Goal: Feedback & Contribution: Contribute content

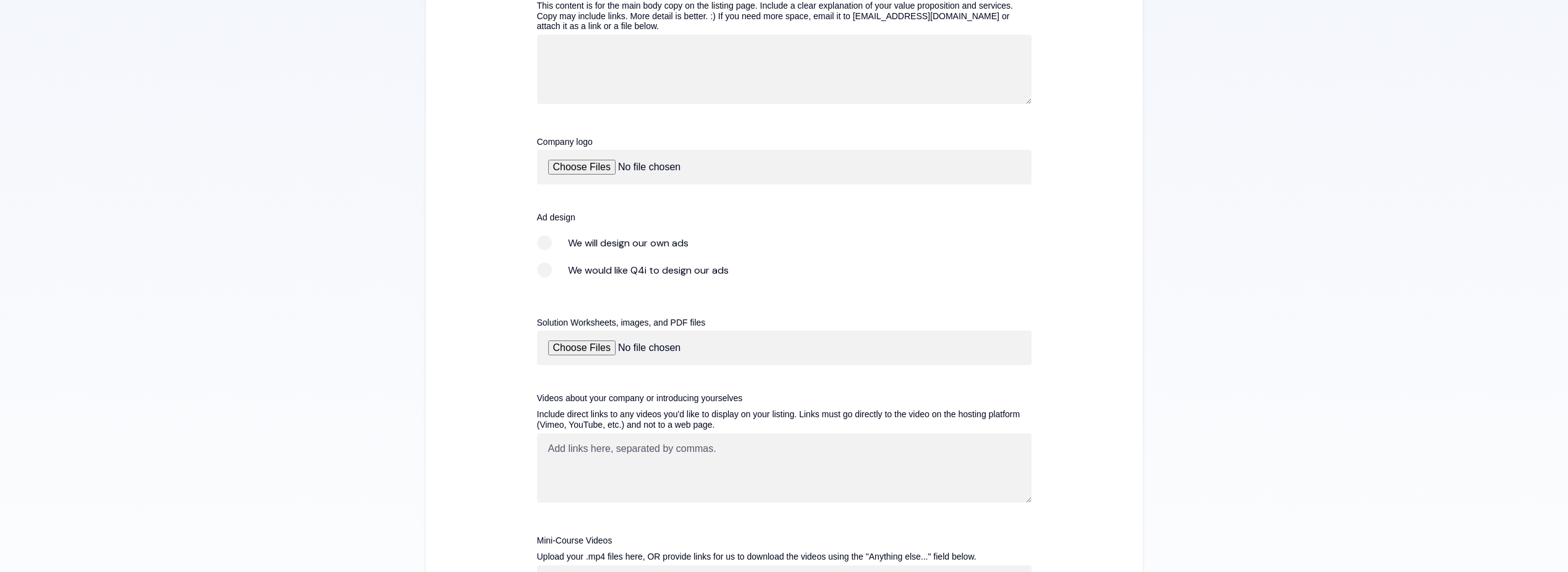
scroll to position [1054, 0]
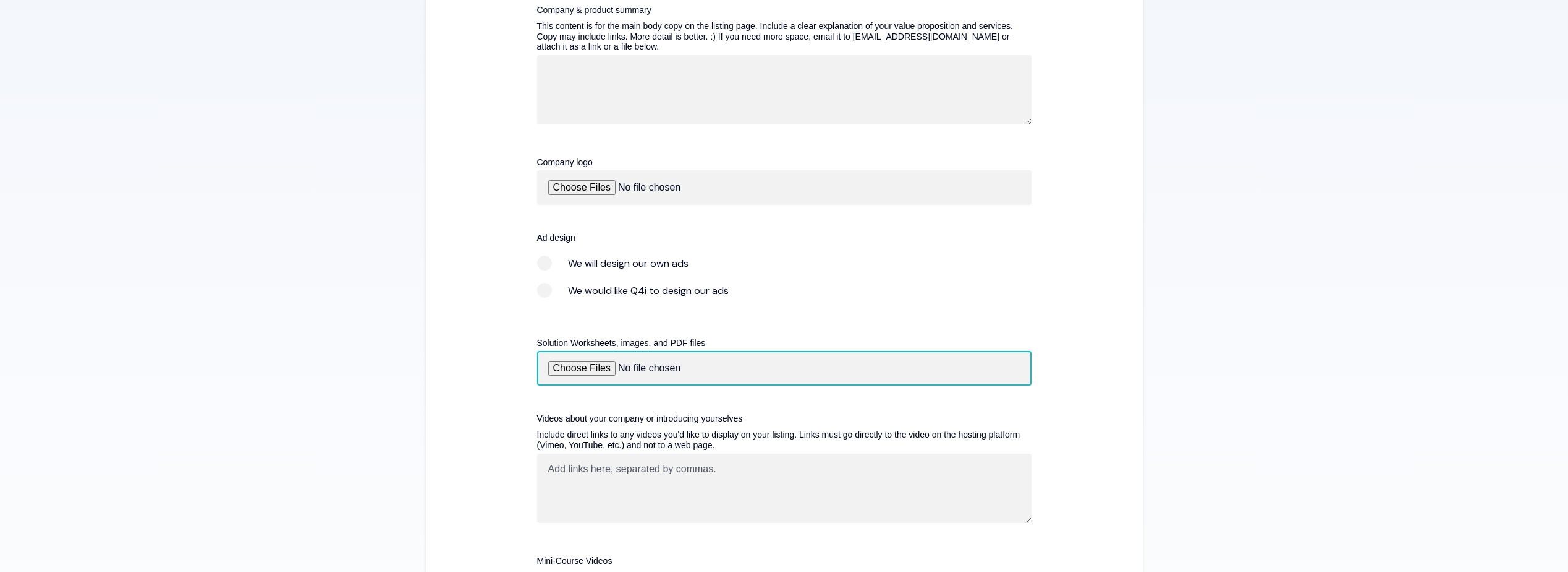
click at [580, 369] on input "Solution Worksheets, images, and PDF files" at bounding box center [785, 368] width 495 height 35
type input "C:\fakepath\Lumelight Content Page.docx"
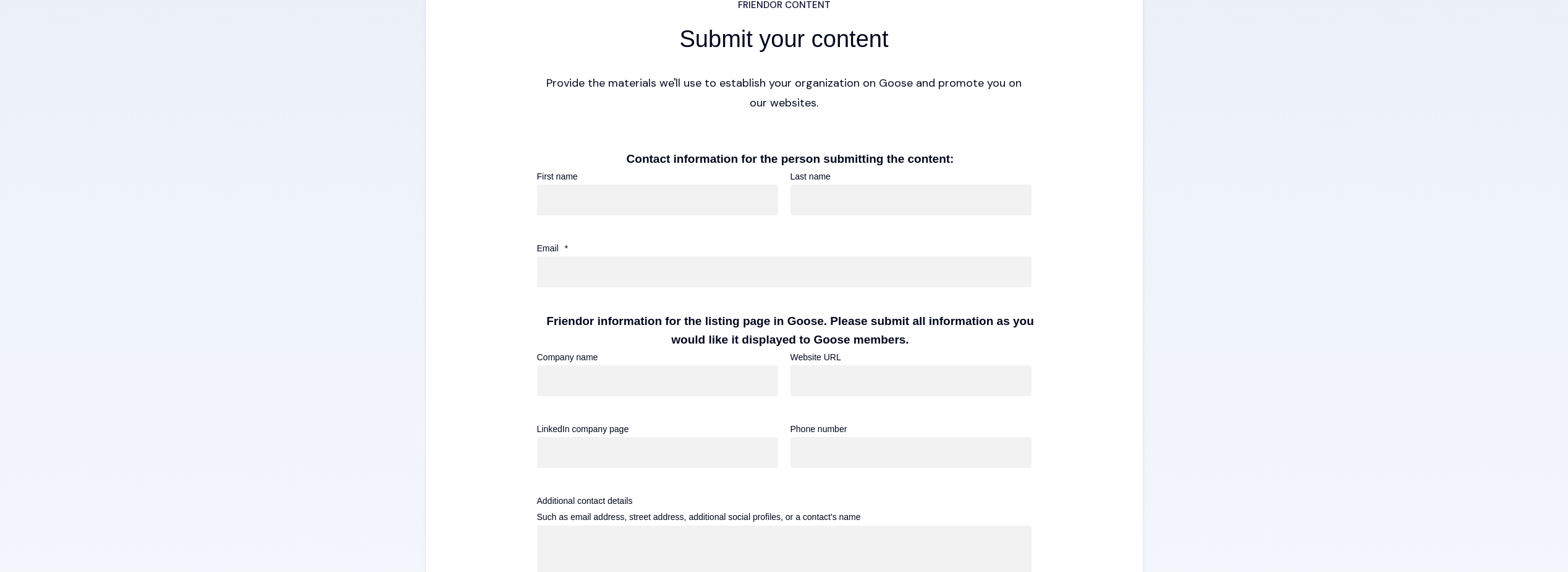
scroll to position [434, 0]
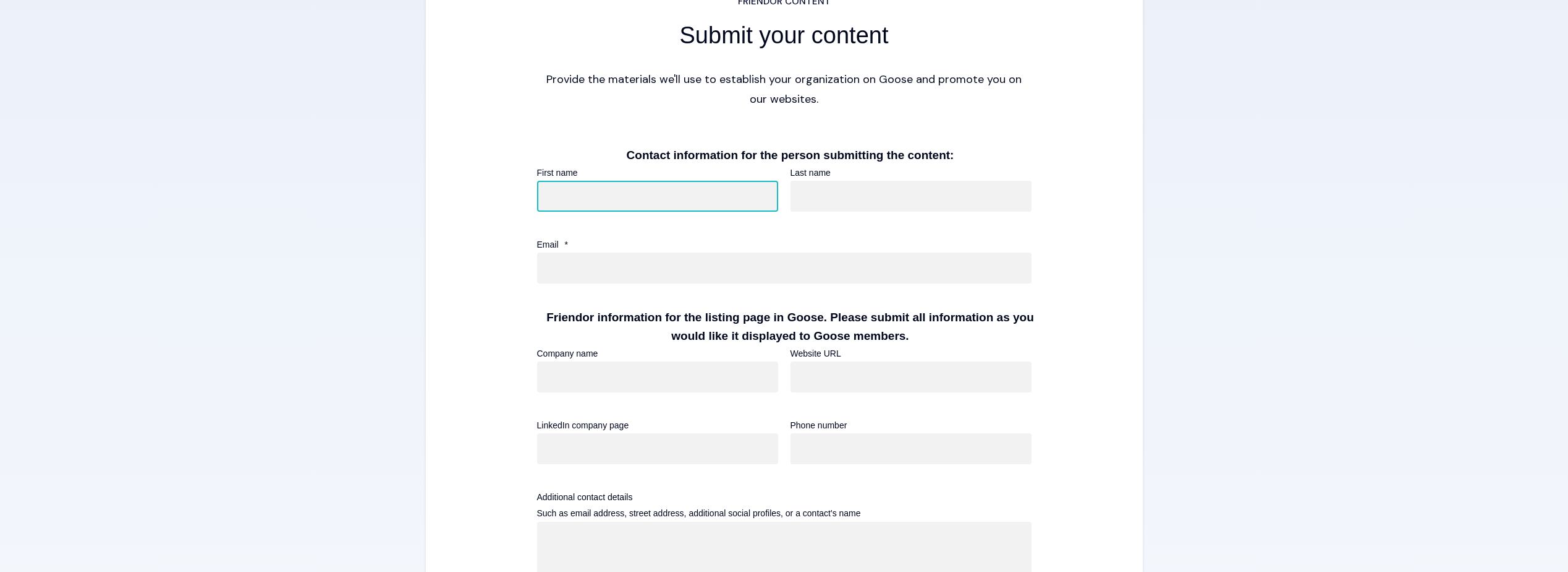
click at [621, 209] on input "First name" at bounding box center [658, 195] width 241 height 31
type input "[PERSON_NAME]"
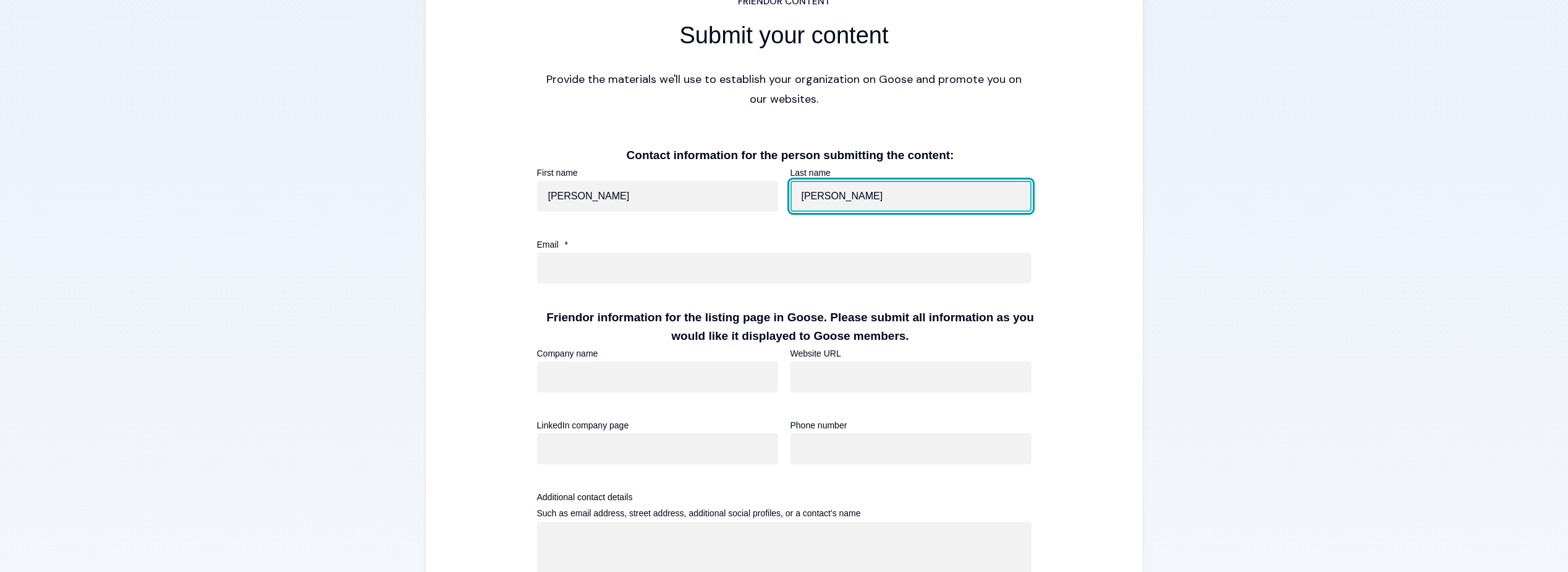
type input "[PERSON_NAME]"
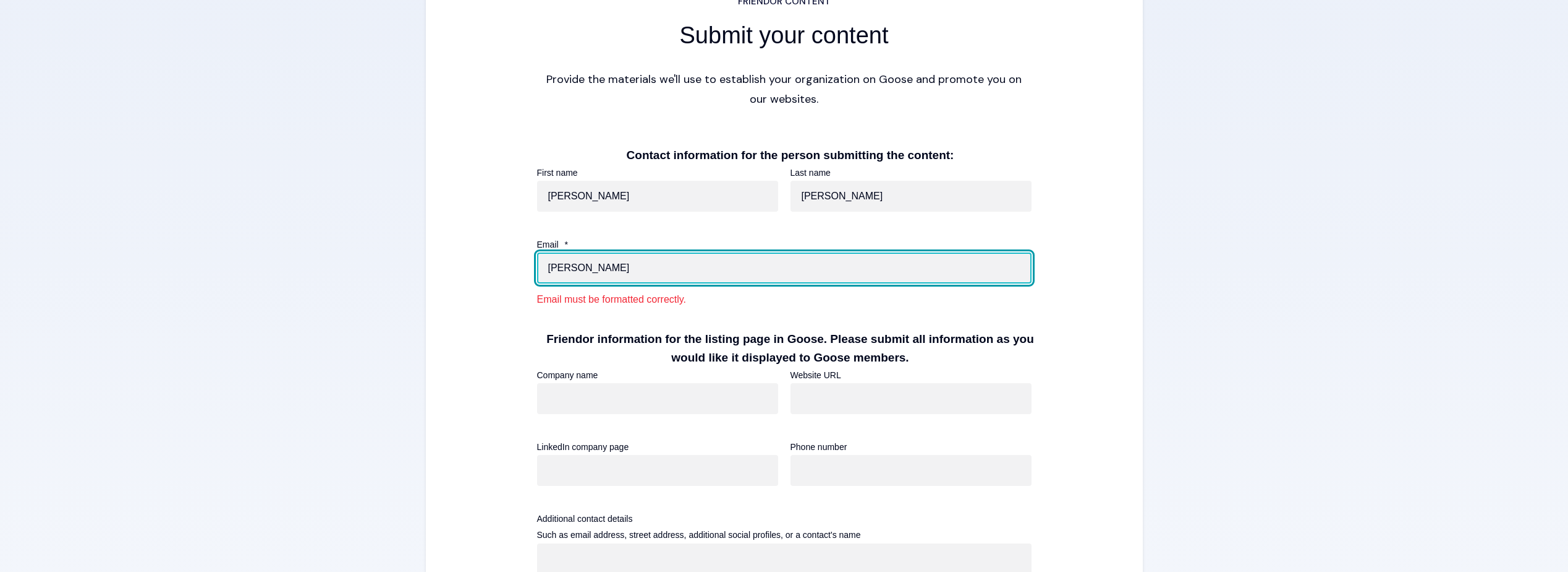
type input "[PERSON_NAME][EMAIL_ADDRESS][PERSON_NAME][DOMAIN_NAME]"
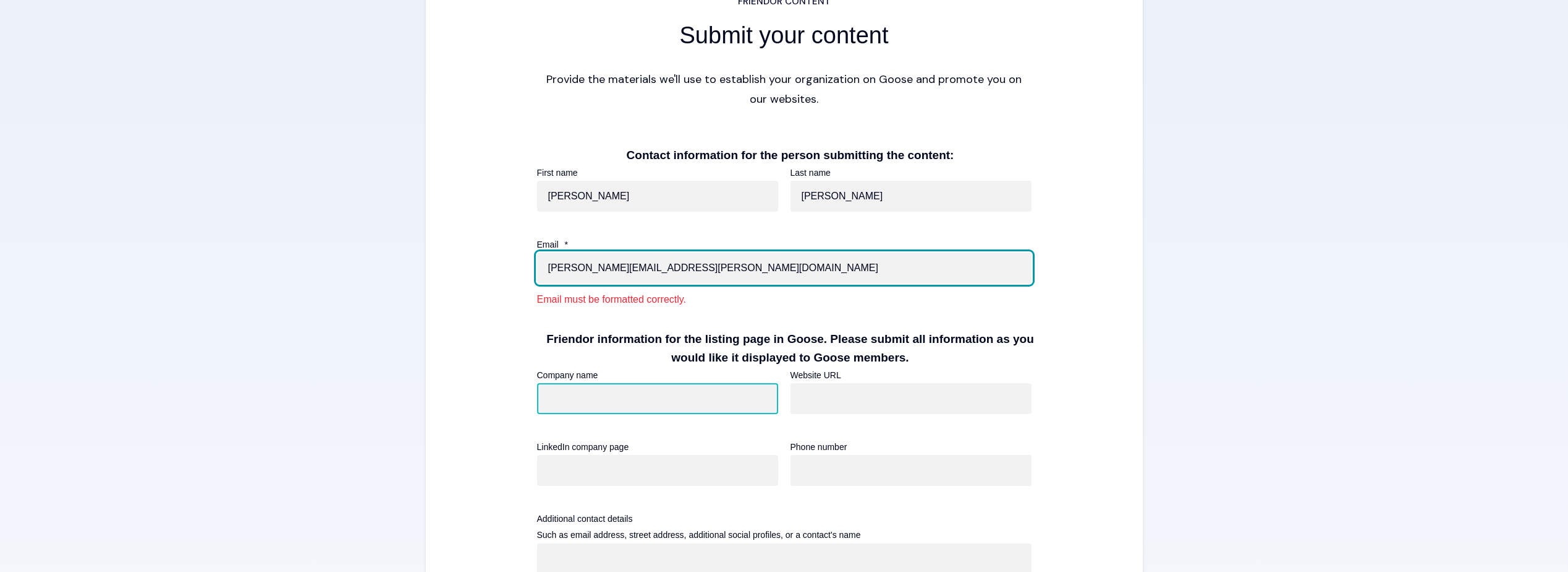
type input "Lumelight"
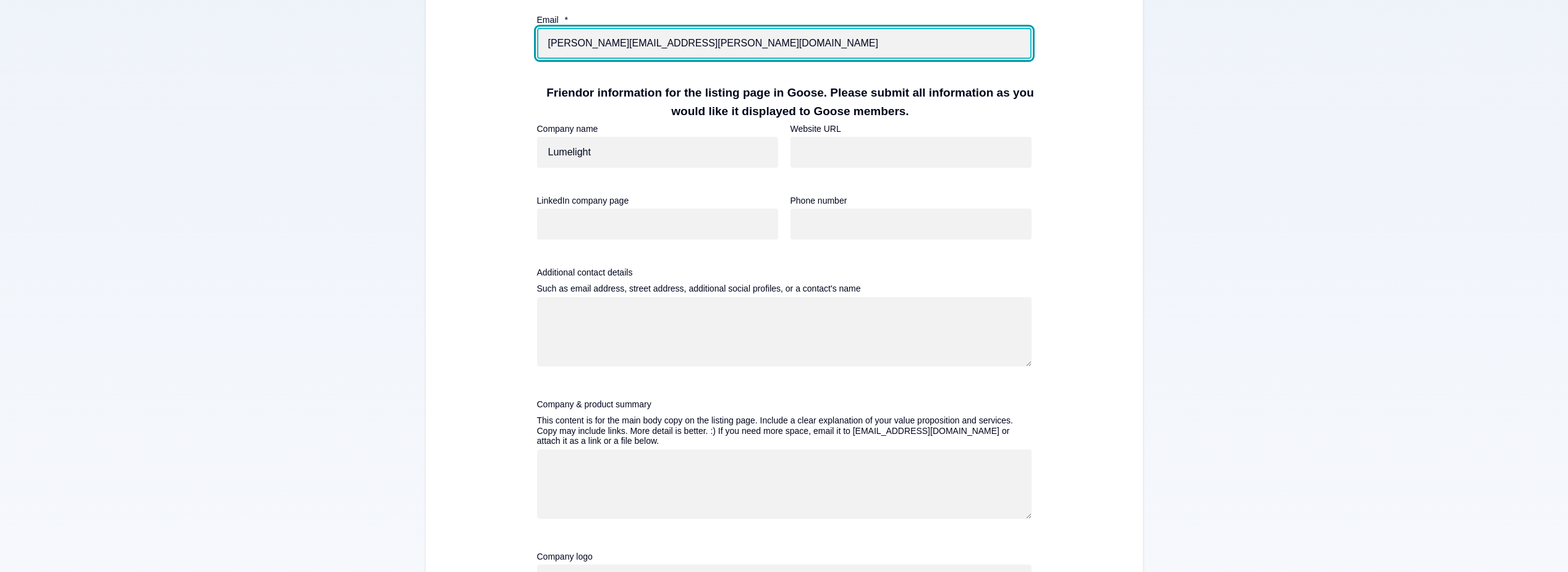
scroll to position [744, 0]
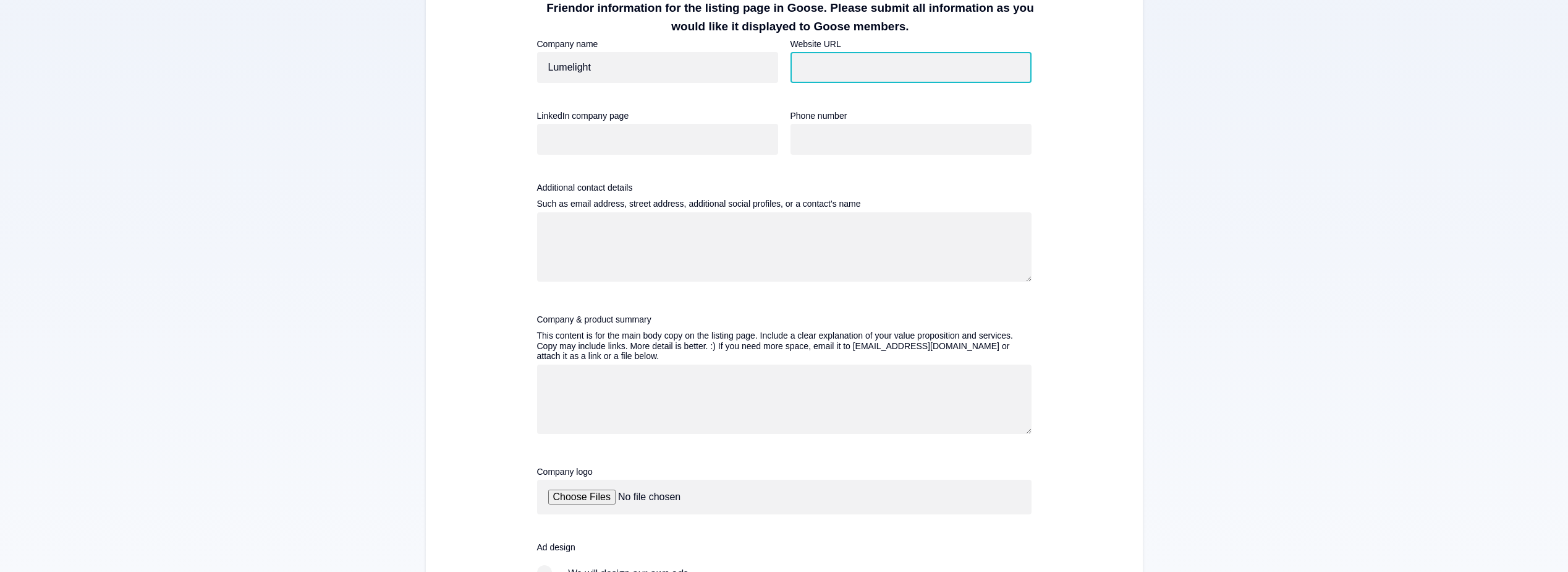
click at [875, 65] on input "Website URL" at bounding box center [911, 67] width 241 height 31
type input "[DOMAIN_NAME]"
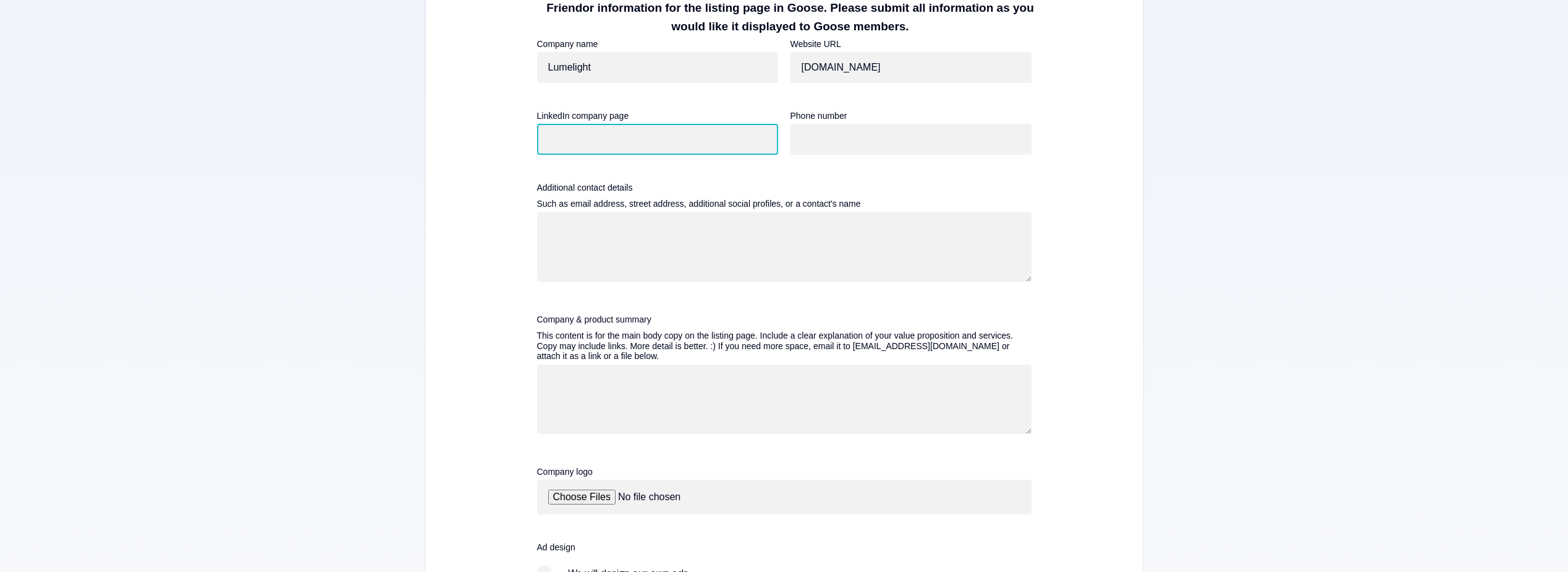
click at [718, 136] on input "LinkedIn company page" at bounding box center [658, 138] width 241 height 31
paste input "[URL][DOMAIN_NAME]"
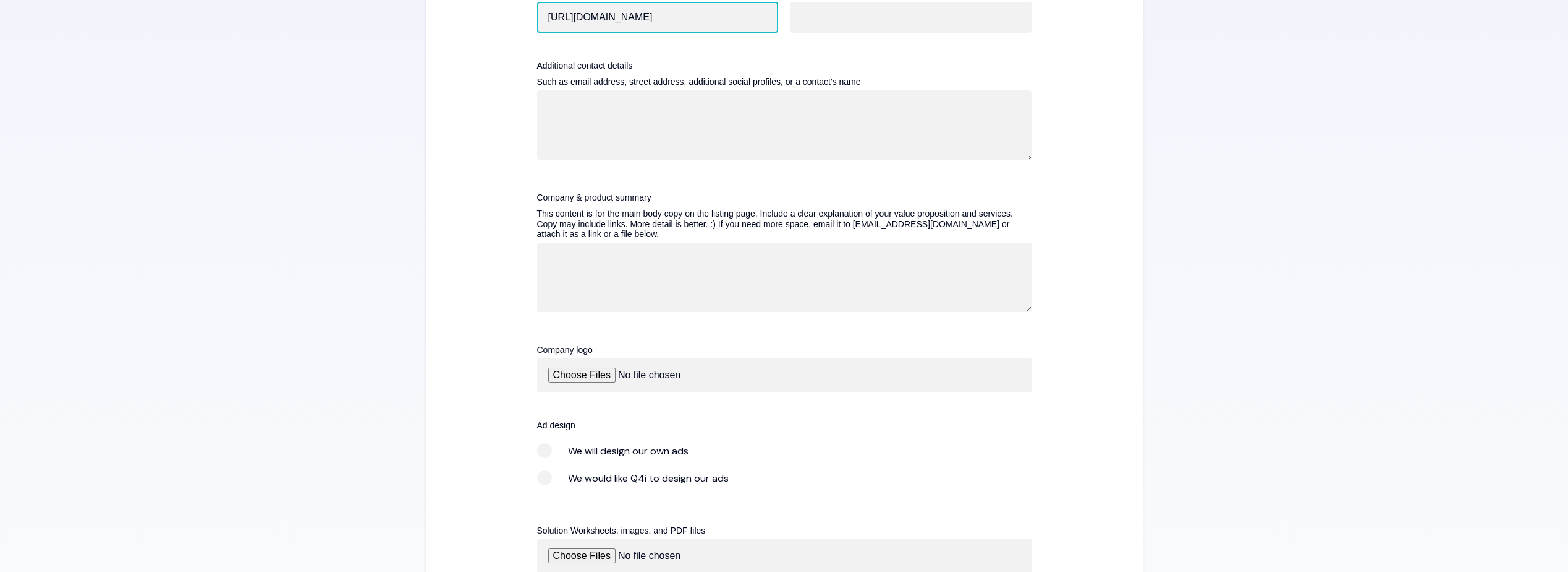
scroll to position [868, 0]
type input "[URL][DOMAIN_NAME]"
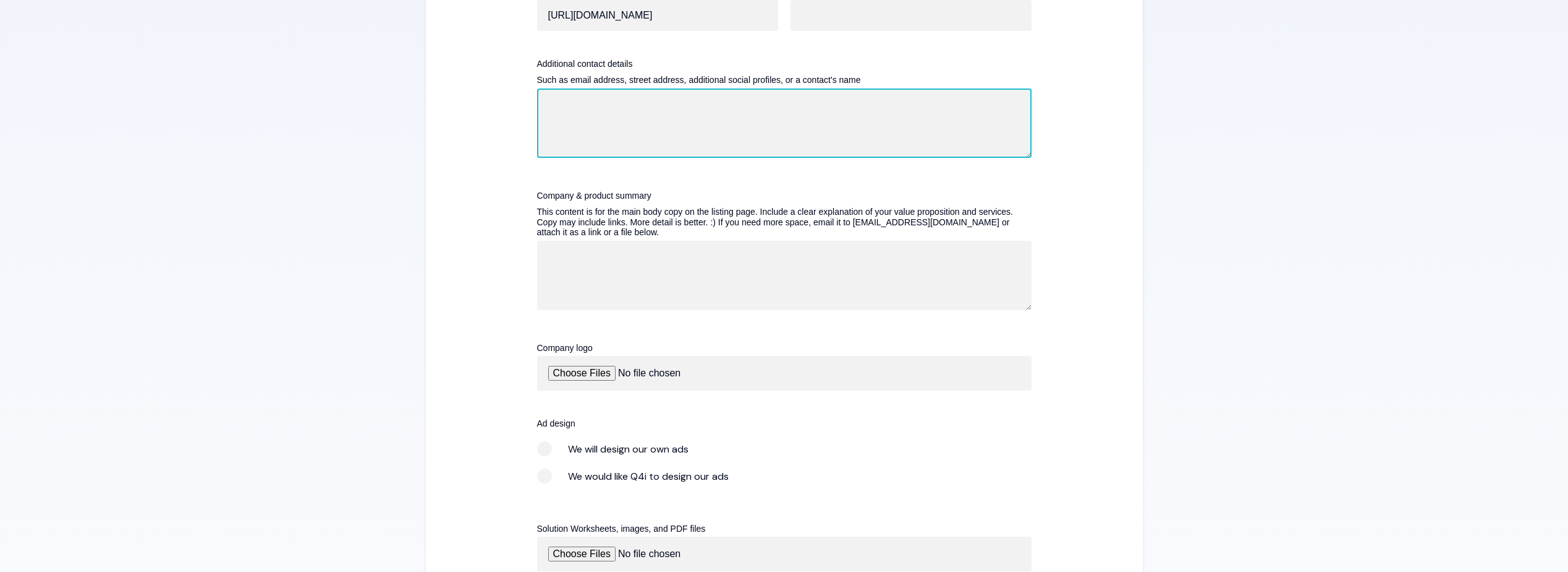
click at [645, 101] on textarea "Additional contact details" at bounding box center [785, 122] width 495 height 69
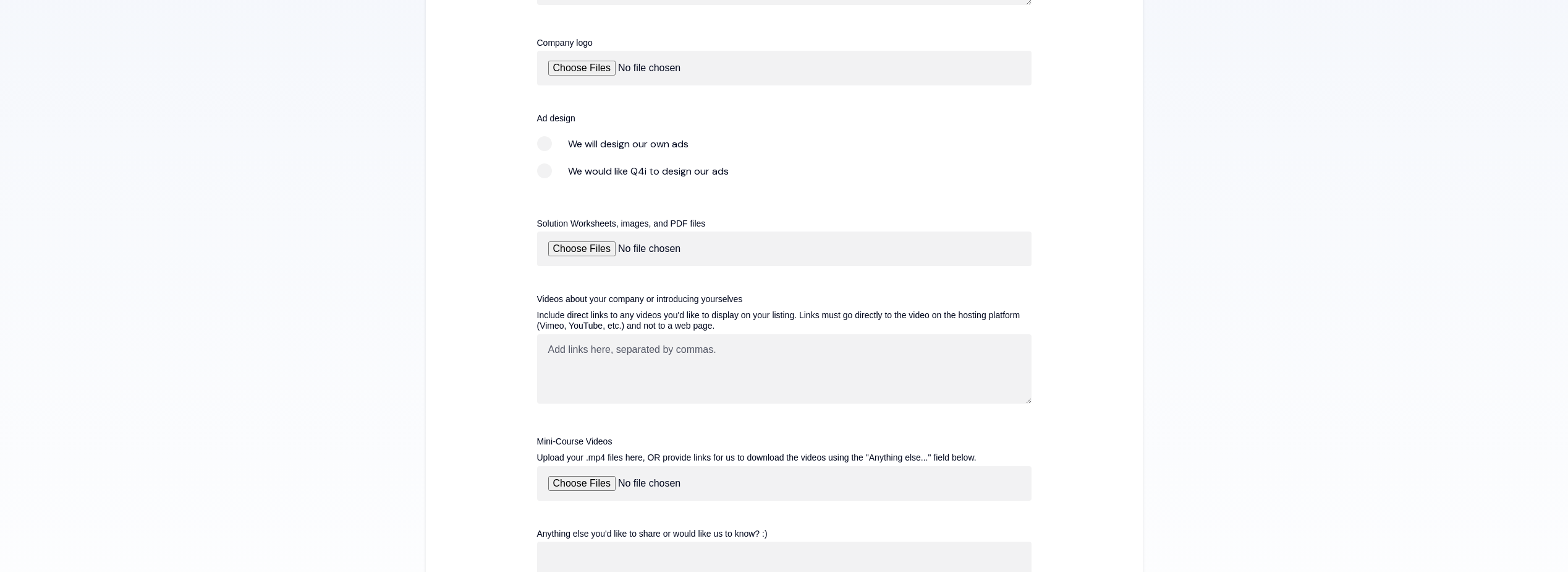
scroll to position [1425, 0]
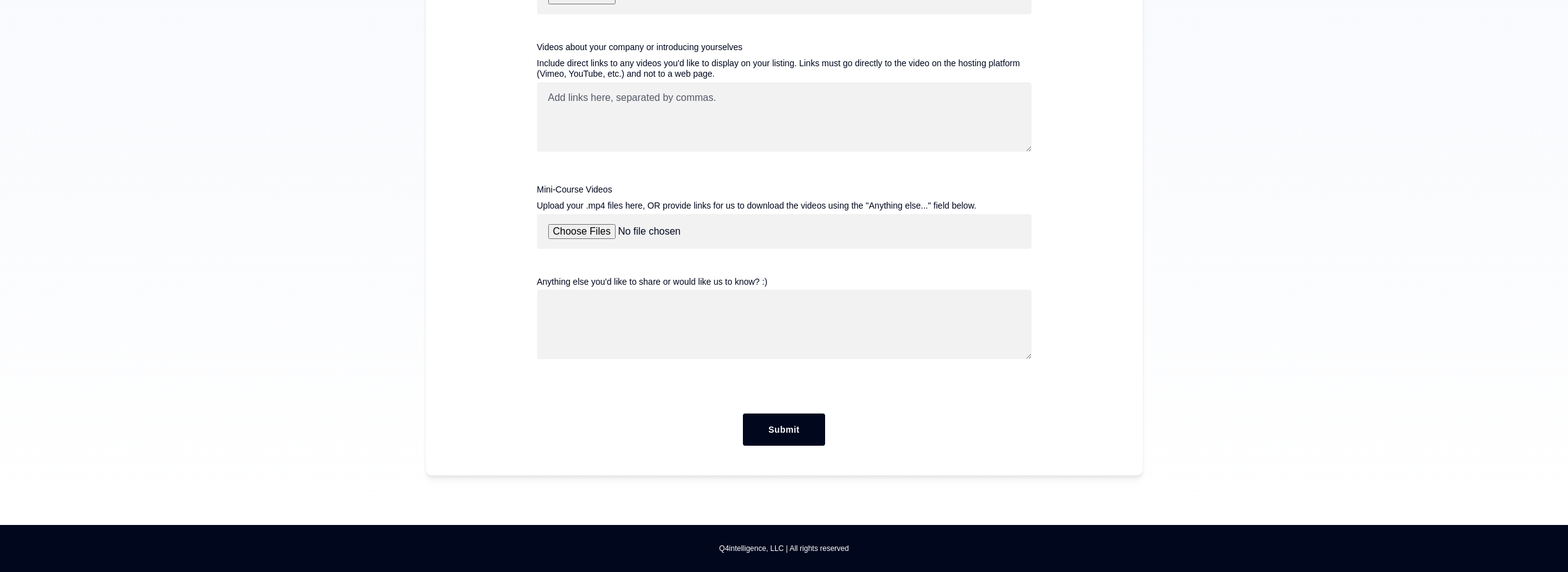
type textarea "[EMAIL_ADDRESS][DOMAIN_NAME]"
click at [788, 429] on input "Submit" at bounding box center [784, 430] width 82 height 32
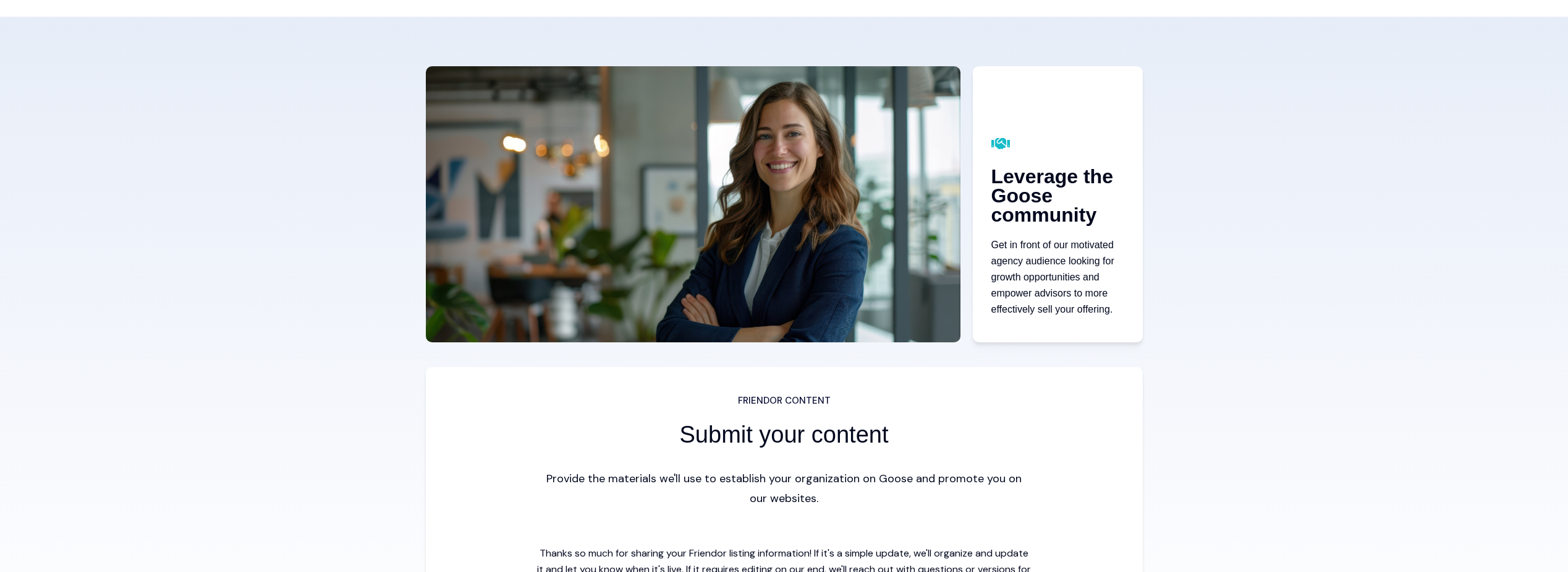
scroll to position [0, 0]
